Goal: Information Seeking & Learning: Learn about a topic

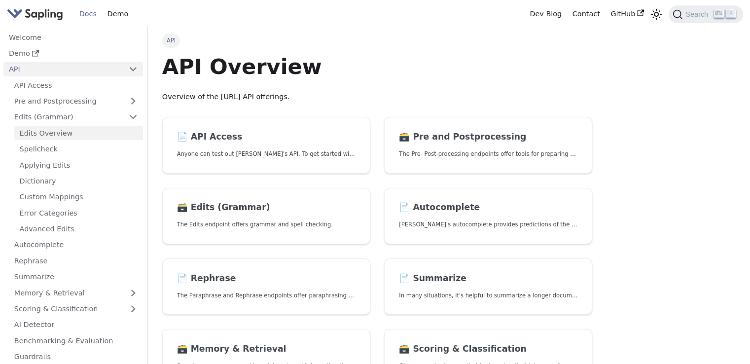
click at [70, 129] on link "Edits Overview" at bounding box center [78, 133] width 129 height 14
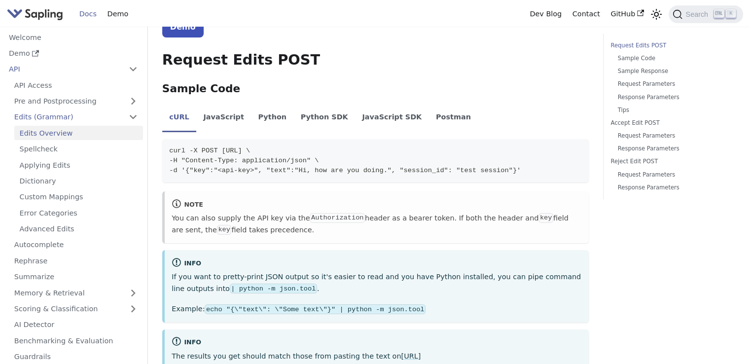
scroll to position [191, 0]
click at [117, 118] on link "Edits (Grammar)" at bounding box center [76, 117] width 134 height 14
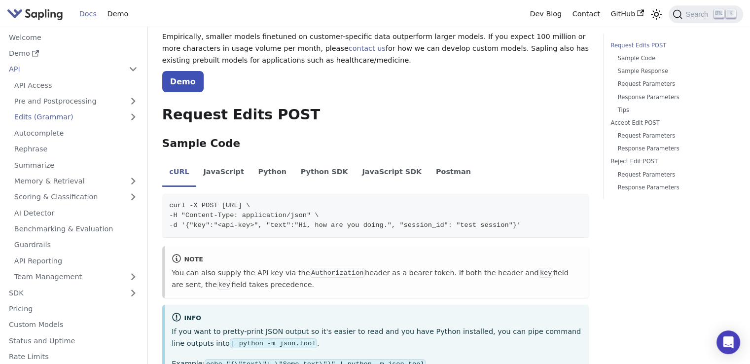
scroll to position [134, 0]
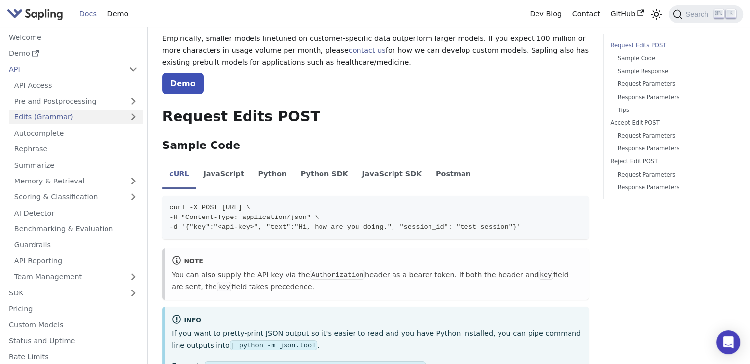
click at [124, 116] on link "Edits (Grammar)" at bounding box center [76, 117] width 134 height 14
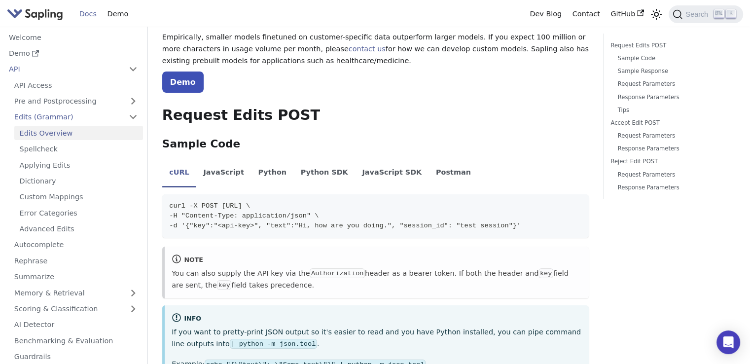
scroll to position [0, 0]
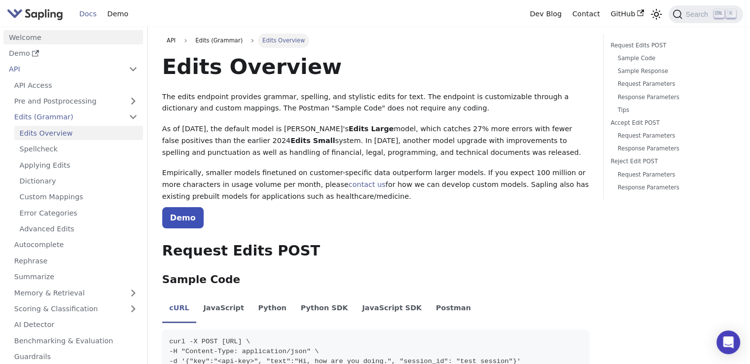
click at [32, 39] on link "Welcome" at bounding box center [73, 37] width 140 height 14
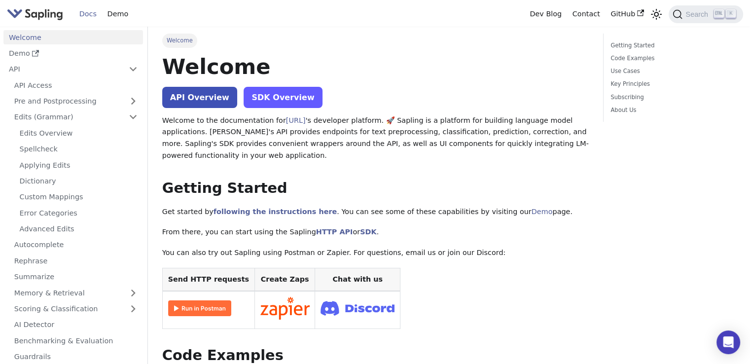
click at [278, 101] on link "SDK Overview" at bounding box center [283, 97] width 78 height 21
click at [209, 95] on link "API Overview" at bounding box center [199, 97] width 75 height 21
